Goal: Transaction & Acquisition: Book appointment/travel/reservation

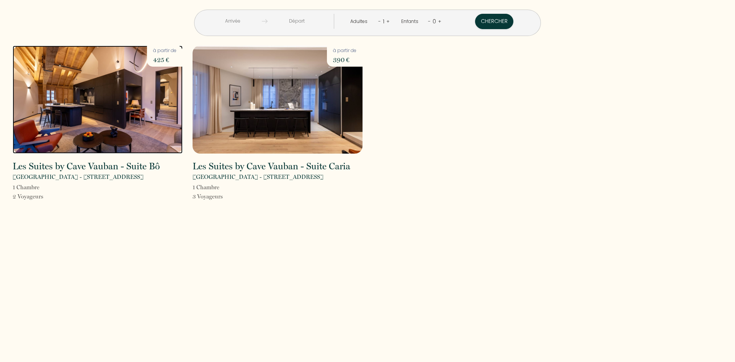
click at [101, 119] on img at bounding box center [98, 100] width 170 height 108
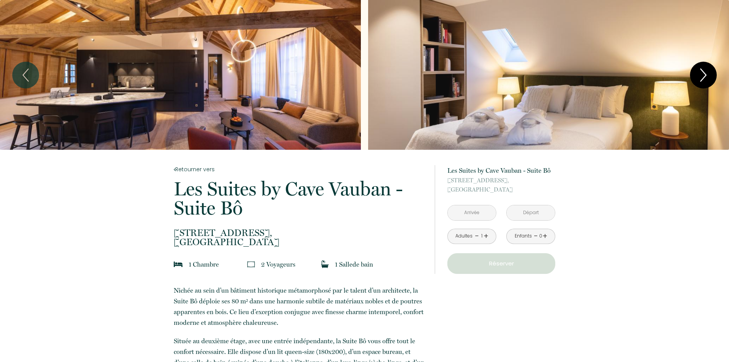
click at [707, 80] on icon "Next" at bounding box center [703, 75] width 16 height 23
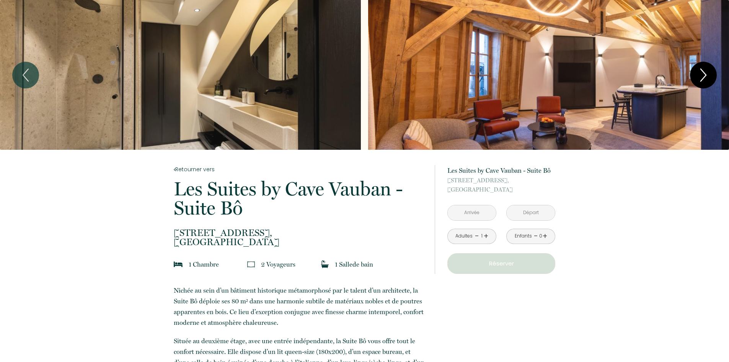
click at [707, 80] on icon "Next" at bounding box center [703, 75] width 16 height 23
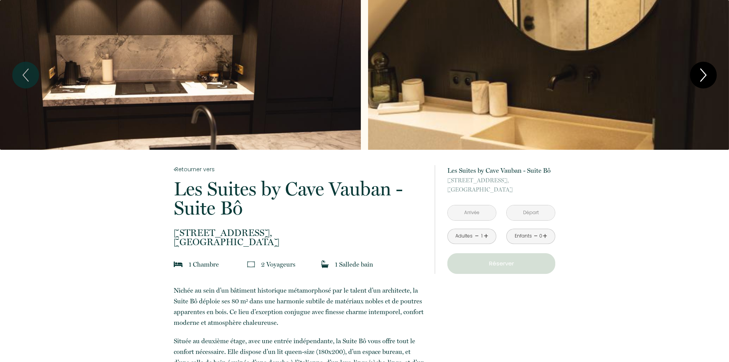
click at [707, 80] on icon "Next" at bounding box center [703, 75] width 16 height 23
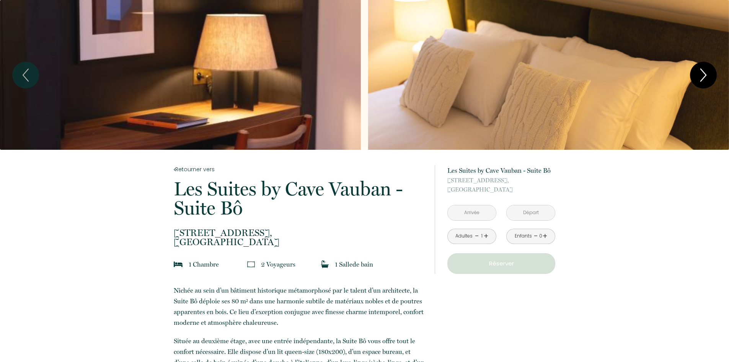
click at [707, 80] on icon "Next" at bounding box center [703, 75] width 16 height 23
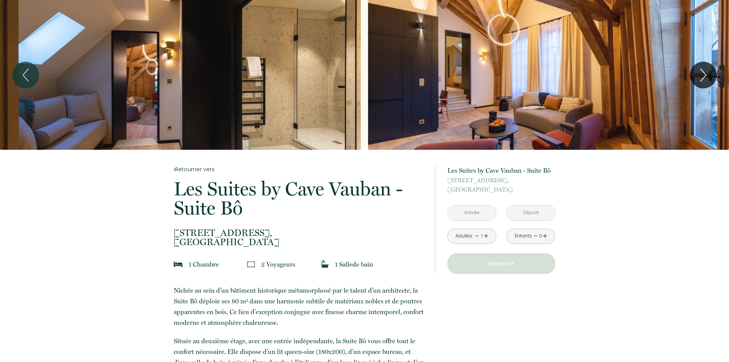
click at [480, 211] on input "text" at bounding box center [472, 212] width 48 height 15
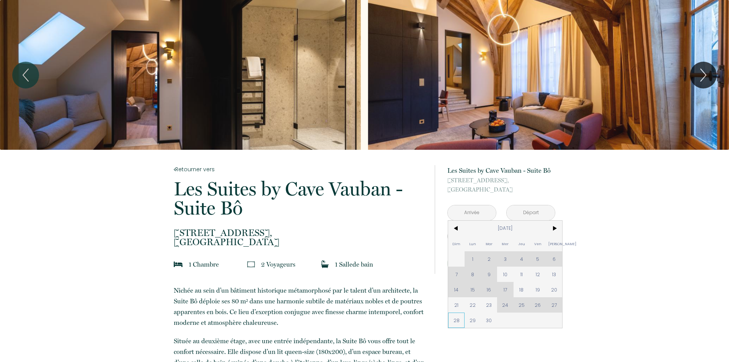
click at [453, 319] on span "28" at bounding box center [456, 319] width 16 height 15
type input "[DATE]"
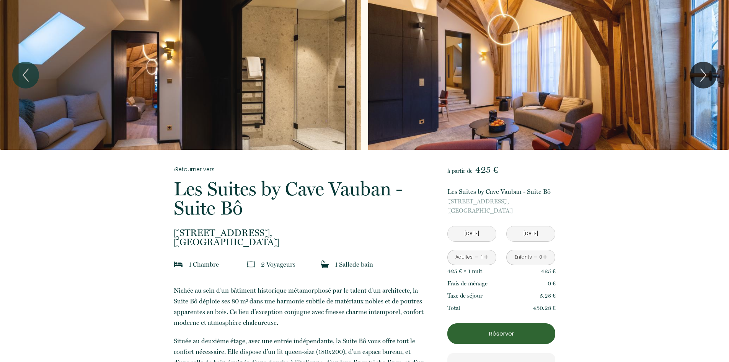
click at [486, 258] on link "+" at bounding box center [486, 257] width 5 height 12
click at [701, 71] on icon "Next" at bounding box center [703, 75] width 16 height 23
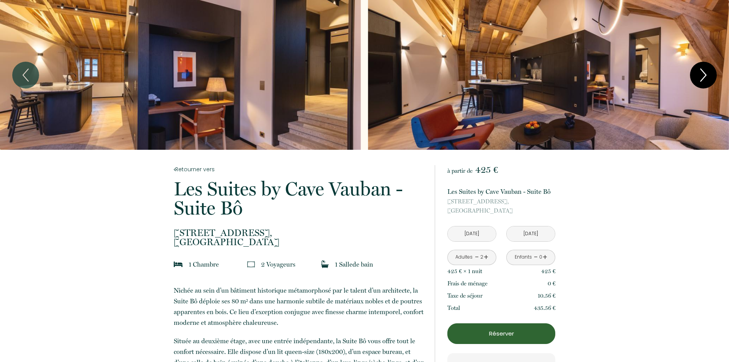
click at [701, 71] on icon "Next" at bounding box center [703, 75] width 16 height 23
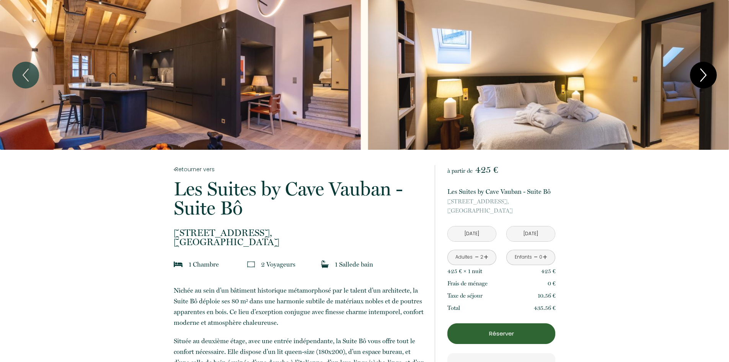
click at [701, 71] on icon "Next" at bounding box center [703, 75] width 16 height 23
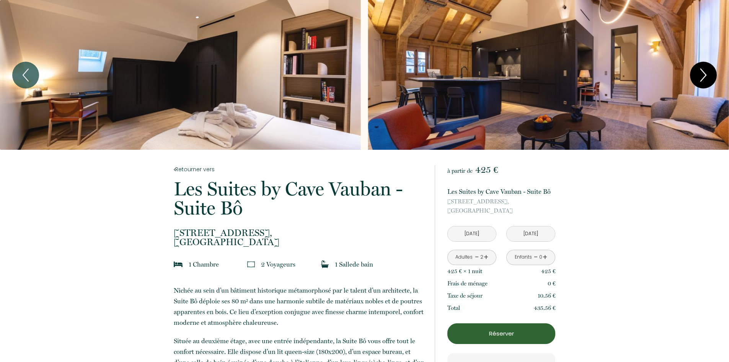
click at [701, 71] on icon "Next" at bounding box center [703, 75] width 16 height 23
